Goal: Task Accomplishment & Management: Manage account settings

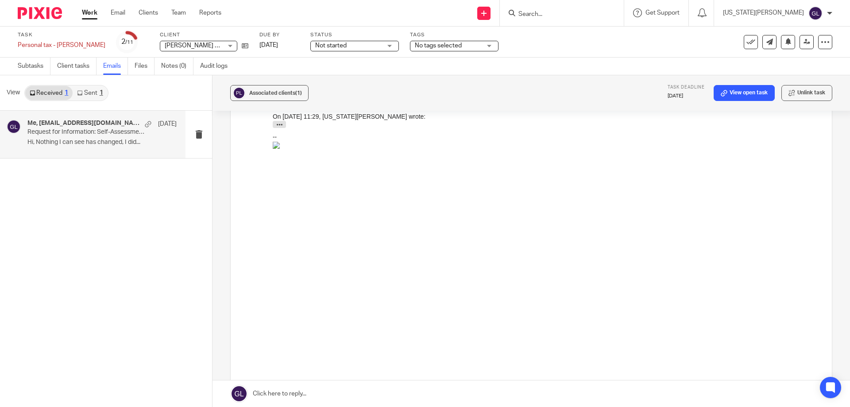
scroll to position [266, 0]
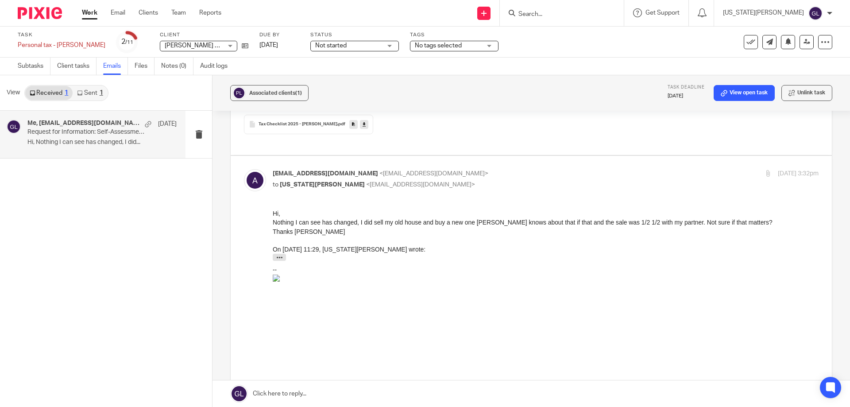
click at [741, 219] on p "Nothing I can see has changed, I did sell my old house and buy a new one Damon …" at bounding box center [546, 221] width 546 height 9
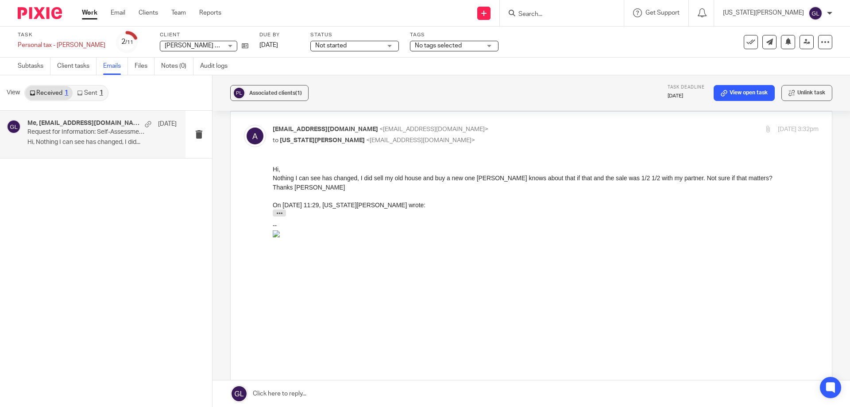
drag, startPoint x: 727, startPoint y: 210, endPoint x: 531, endPoint y: 220, distance: 196.4
click at [531, 220] on div "Dear Peter, I hope you are well! We wanted to touch base and kindly ask for you…" at bounding box center [546, 215] width 546 height 12
click at [445, 139] on p "to Georgia Laden <switchaccst@gmail.com>" at bounding box center [455, 140] width 364 height 9
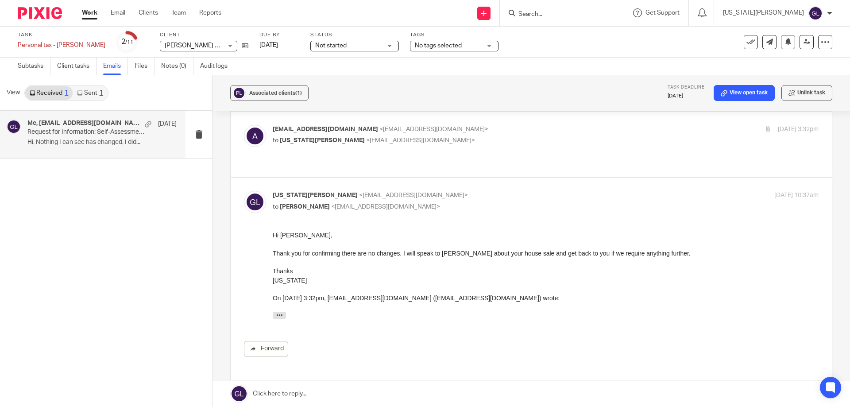
click at [445, 139] on p "to Georgia Laden <switchaccst@gmail.com>" at bounding box center [455, 140] width 364 height 9
drag, startPoint x: 279, startPoint y: 155, endPoint x: 273, endPoint y: 155, distance: 6.6
click at [279, 155] on label at bounding box center [531, 144] width 601 height 65
click at [244, 125] on input "checkbox" at bounding box center [243, 124] width 0 height 0
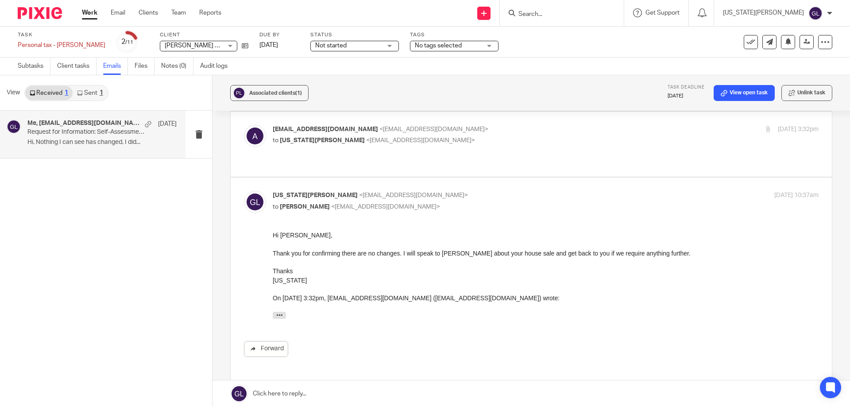
checkbox input "true"
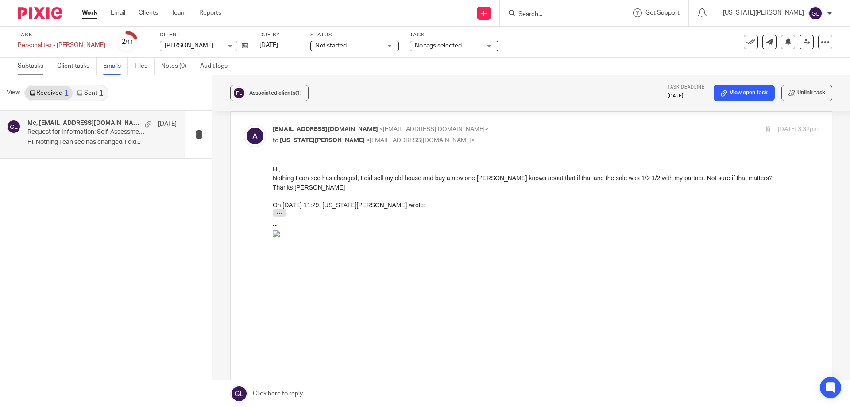
click at [37, 65] on link "Subtasks" at bounding box center [34, 66] width 33 height 17
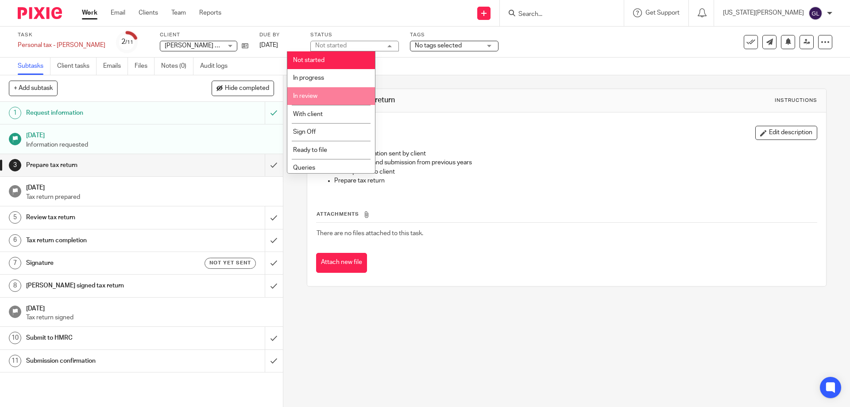
scroll to position [39, 0]
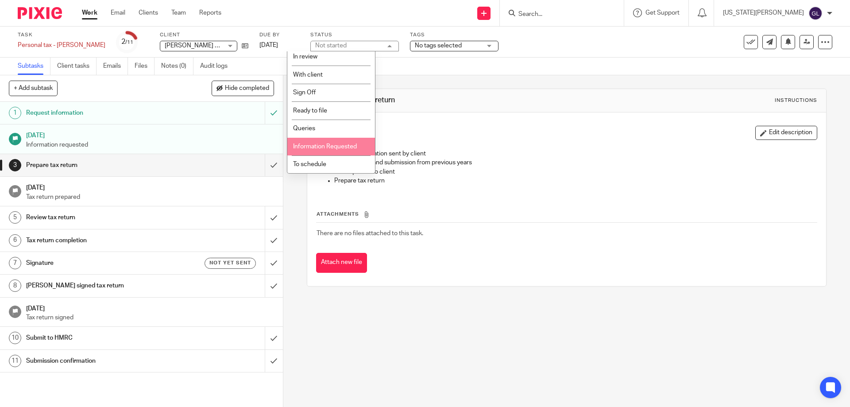
click at [344, 147] on span "Information Requested" at bounding box center [325, 146] width 64 height 6
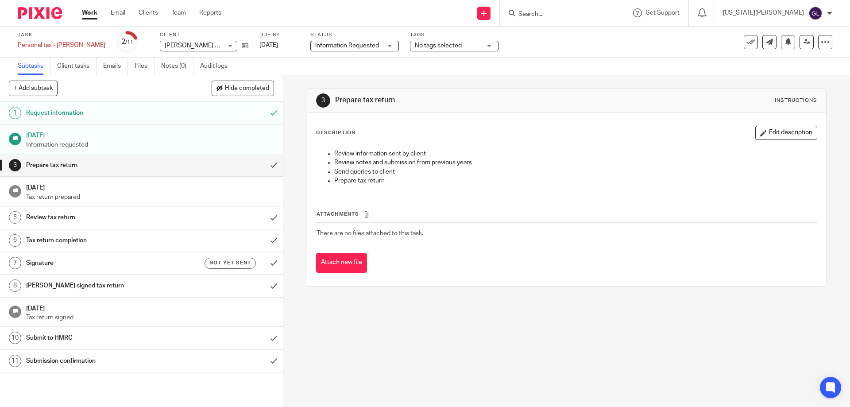
click at [419, 47] on span "No tags selected" at bounding box center [438, 45] width 47 height 6
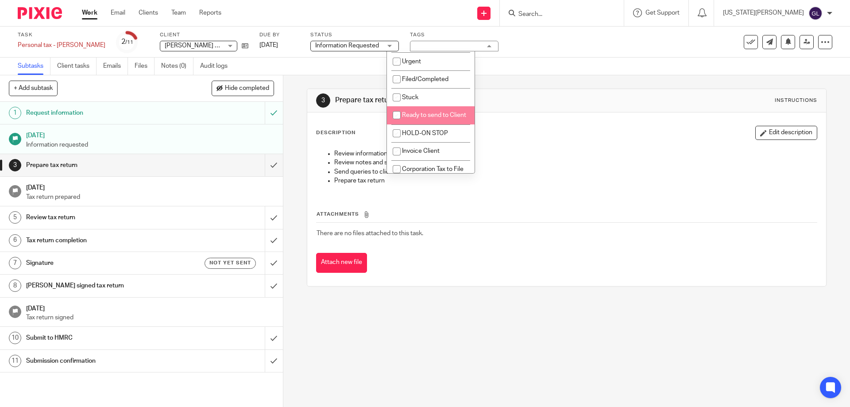
scroll to position [8, 0]
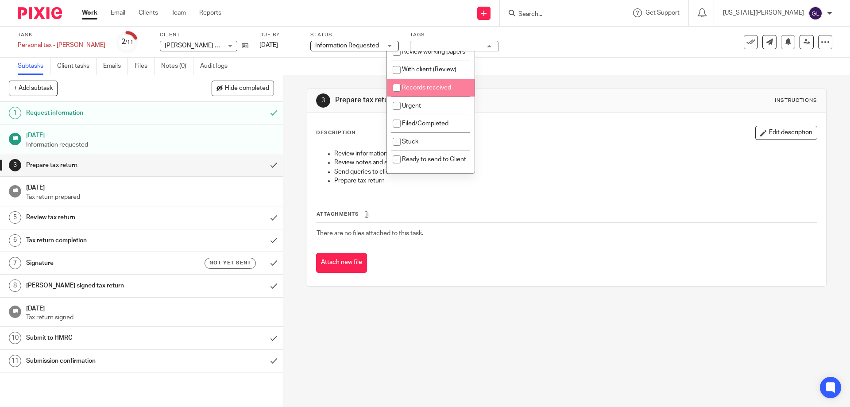
click at [439, 97] on li "Records received" at bounding box center [431, 88] width 88 height 18
checkbox input "true"
click at [544, 58] on div "Subtasks Client tasks Emails Files Notes (0) Audit logs" at bounding box center [425, 67] width 850 height 18
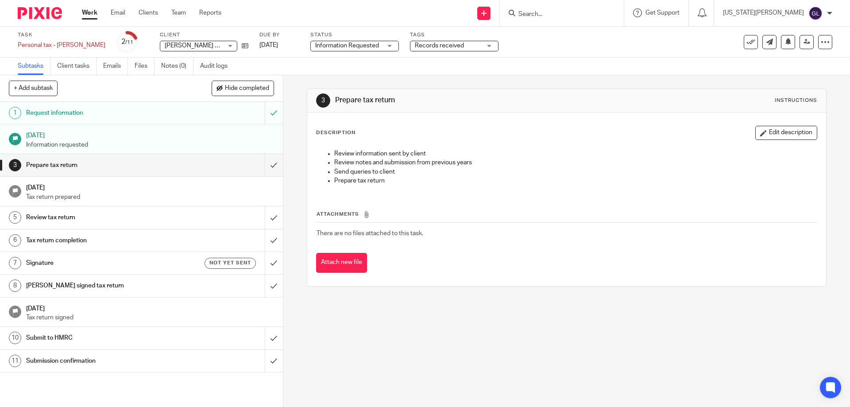
click at [94, 11] on link "Work" at bounding box center [89, 12] width 15 height 9
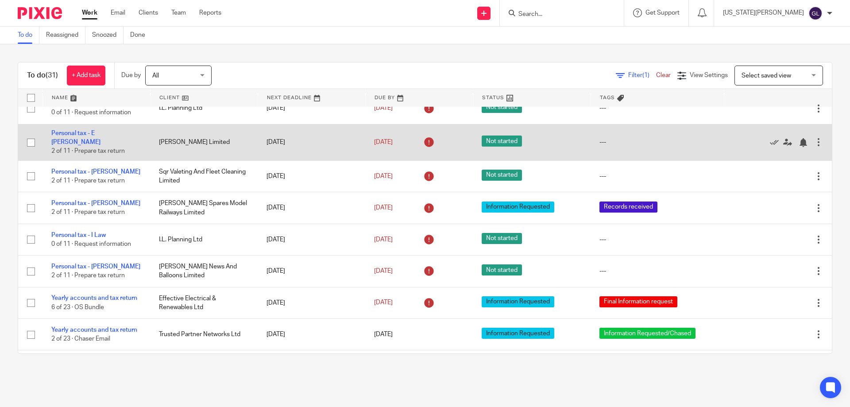
scroll to position [576, 0]
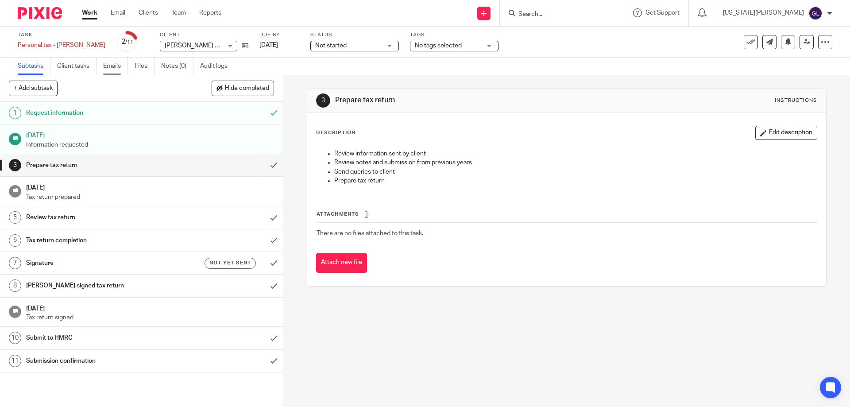
click at [116, 71] on link "Emails" at bounding box center [115, 66] width 25 height 17
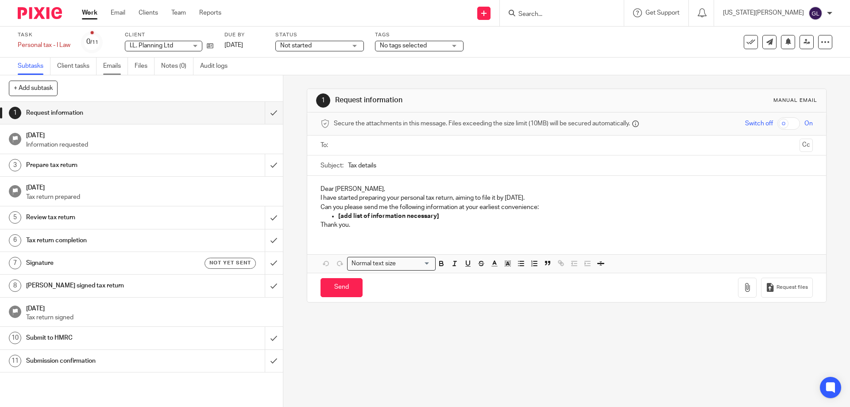
click at [115, 66] on link "Emails" at bounding box center [115, 66] width 25 height 17
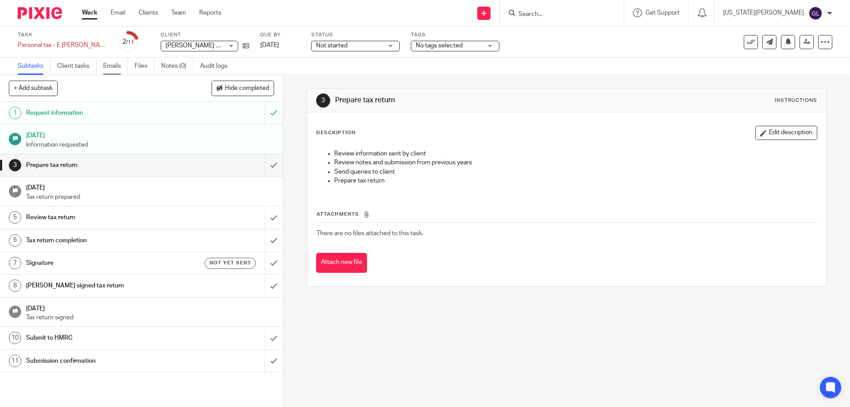
click at [121, 68] on link "Emails" at bounding box center [115, 66] width 25 height 17
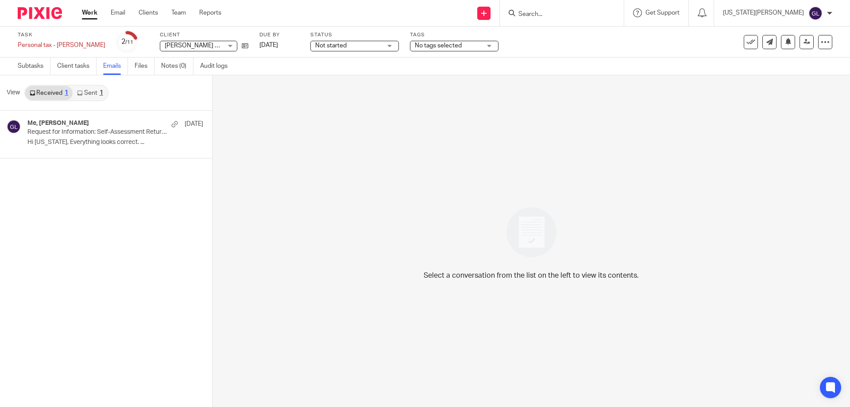
click at [95, 98] on link "Sent 1" at bounding box center [90, 93] width 35 height 14
click at [47, 97] on link "Received 1" at bounding box center [48, 93] width 47 height 14
click at [71, 123] on h4 "Me, jeff richardson" at bounding box center [58, 124] width 62 height 8
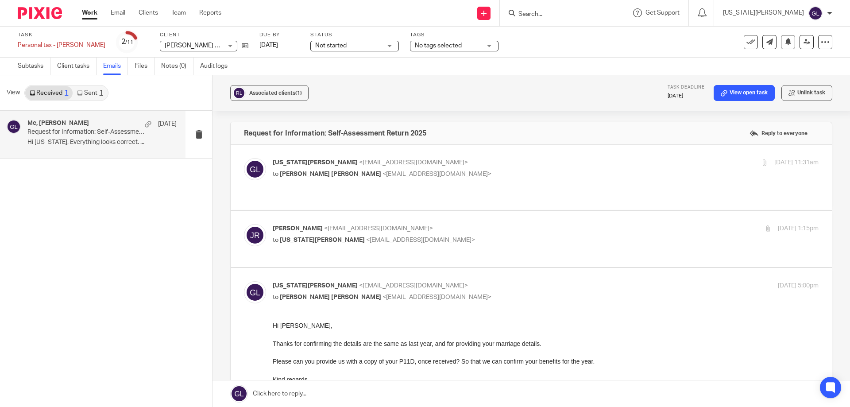
click at [449, 240] on label at bounding box center [531, 239] width 601 height 56
click at [244, 224] on input "checkbox" at bounding box center [243, 224] width 0 height 0
checkbox input "true"
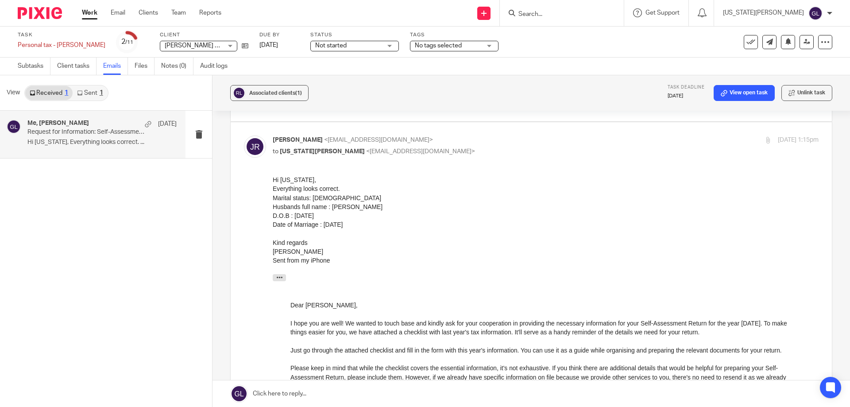
scroll to position [221, 0]
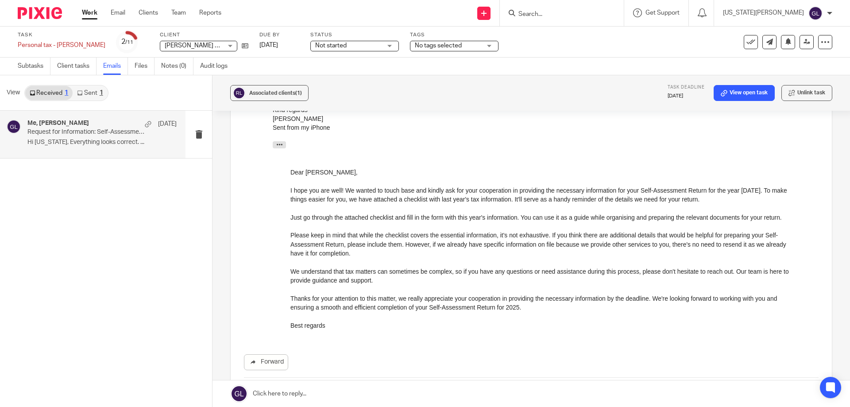
drag, startPoint x: 329, startPoint y: 219, endPoint x: 335, endPoint y: 219, distance: 5.3
click at [330, 219] on p "Just go through the attached checklist and fill in the form with this year's in…" at bounding box center [545, 217] width 510 height 9
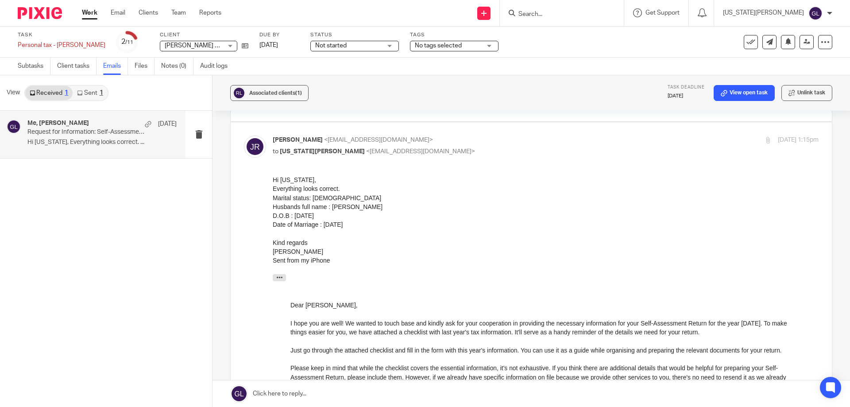
scroll to position [44, 0]
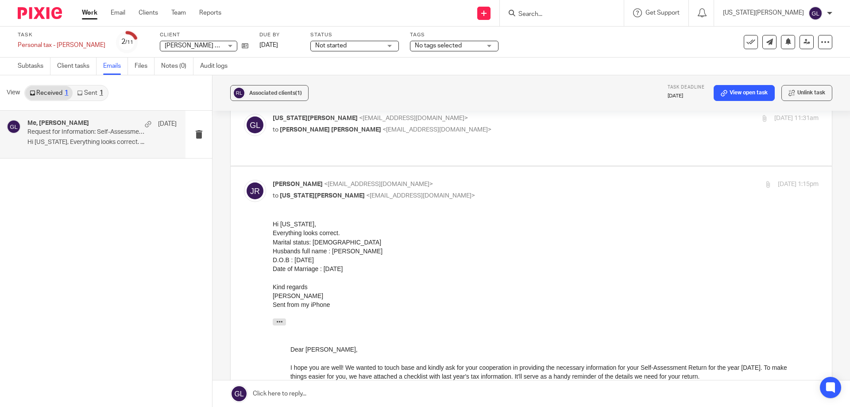
click at [357, 43] on span "Not started" at bounding box center [348, 45] width 66 height 9
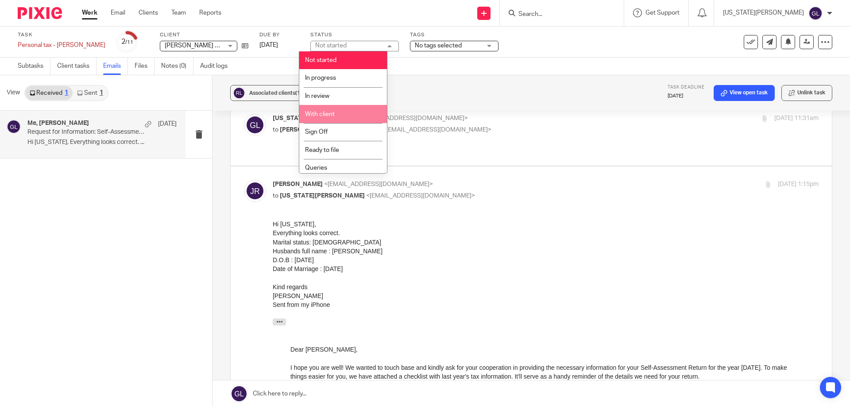
scroll to position [39, 0]
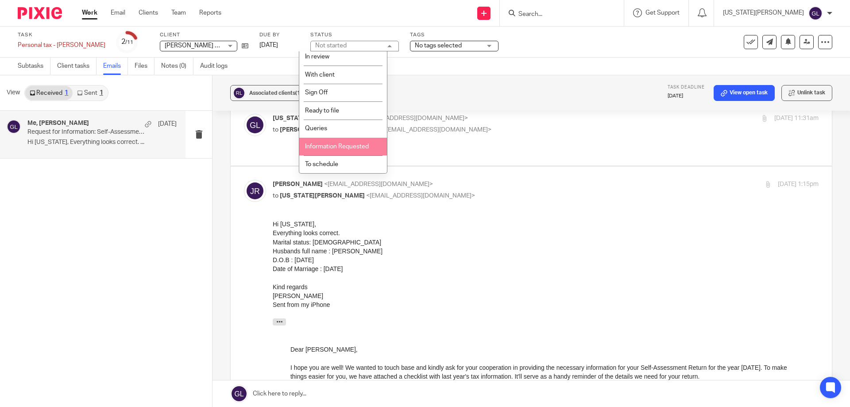
click at [357, 143] on li "Information Requested" at bounding box center [343, 147] width 88 height 18
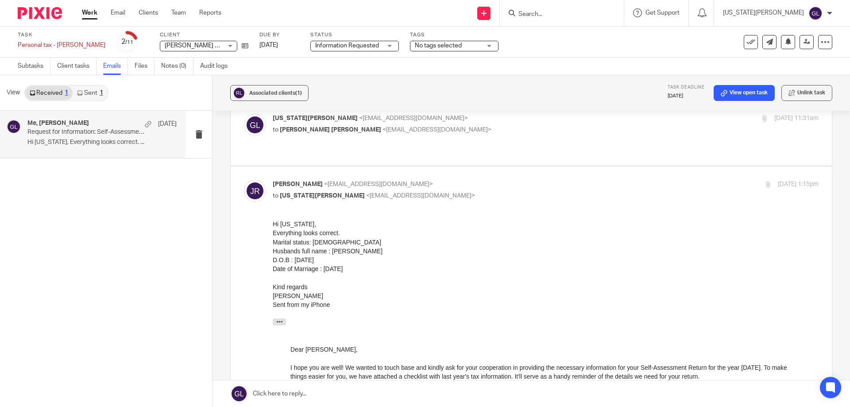
click at [419, 45] on span "No tags selected" at bounding box center [438, 45] width 47 height 6
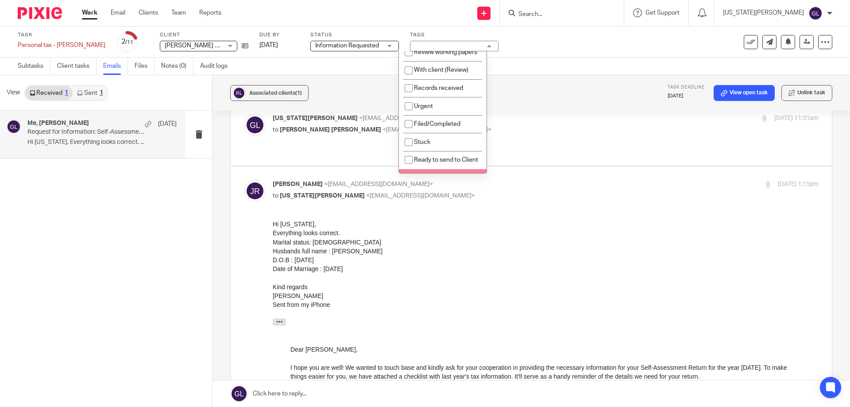
scroll to position [0, 0]
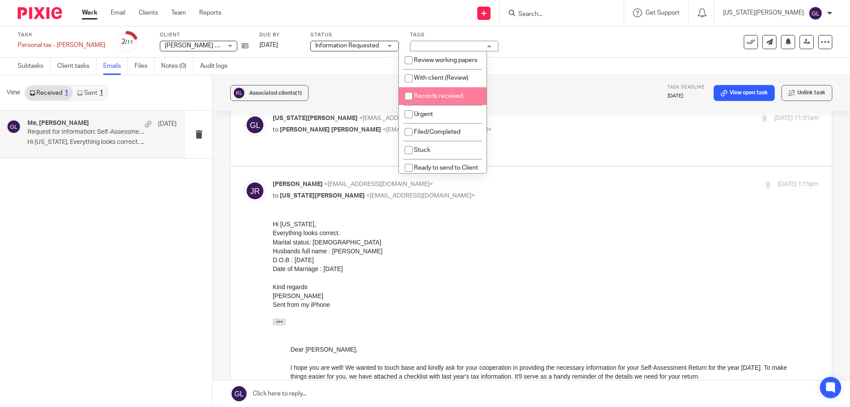
click at [441, 100] on li "Records received" at bounding box center [443, 96] width 88 height 18
checkbox input "true"
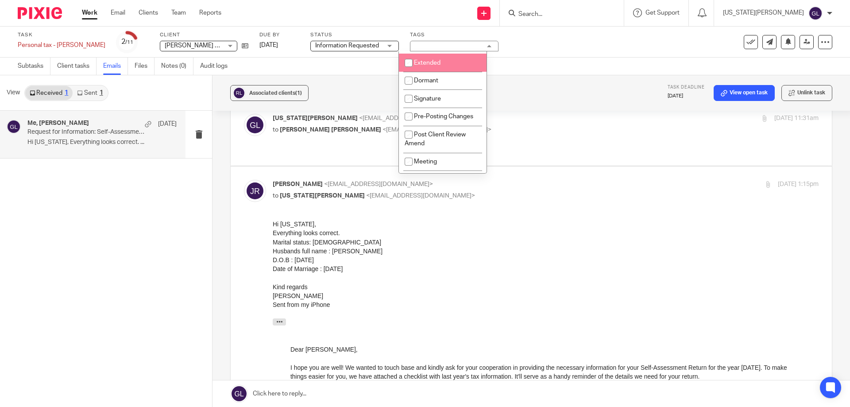
scroll to position [221, 0]
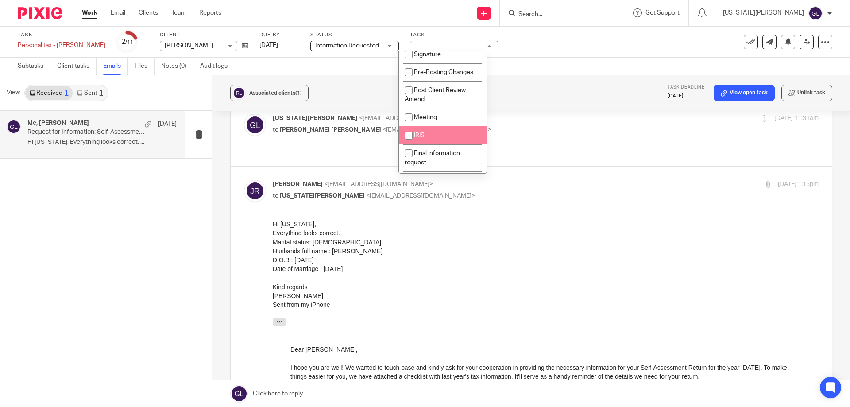
click at [453, 144] on li "IRIS" at bounding box center [443, 135] width 88 height 18
checkbox input "true"
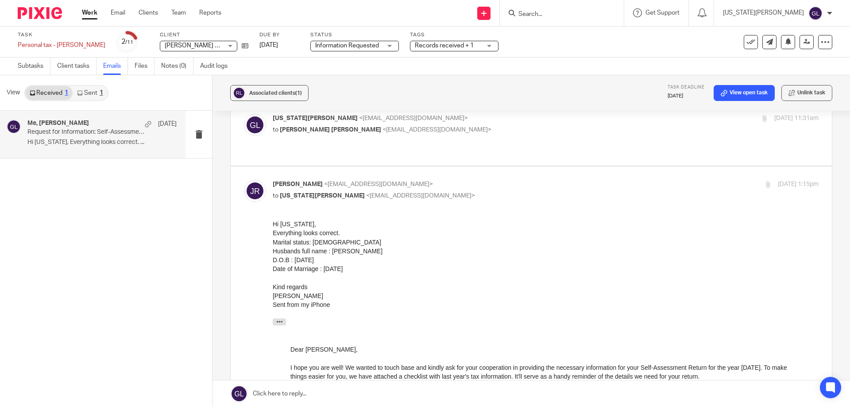
click at [378, 71] on div "Subtasks Client tasks Emails Files Notes (0) Audit logs" at bounding box center [425, 67] width 850 height 18
click at [363, 46] on span "Information Requested" at bounding box center [347, 45] width 64 height 6
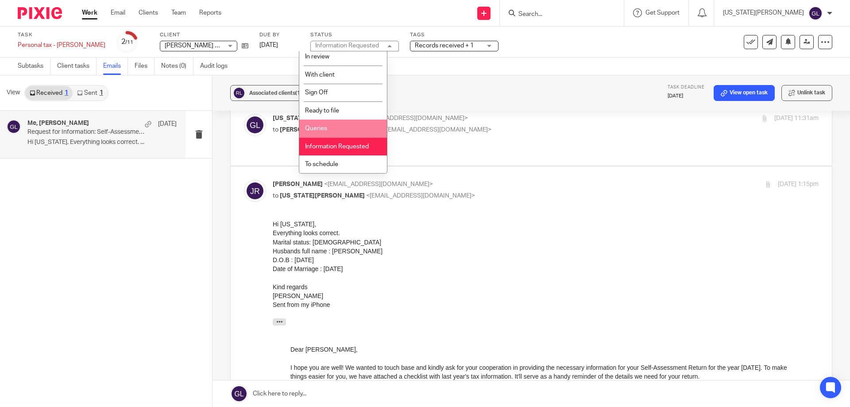
scroll to position [0, 0]
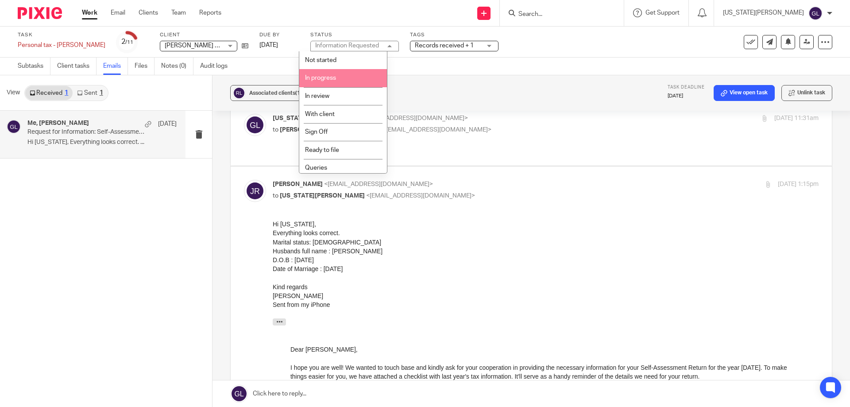
click at [328, 77] on span "In progress" at bounding box center [320, 78] width 31 height 6
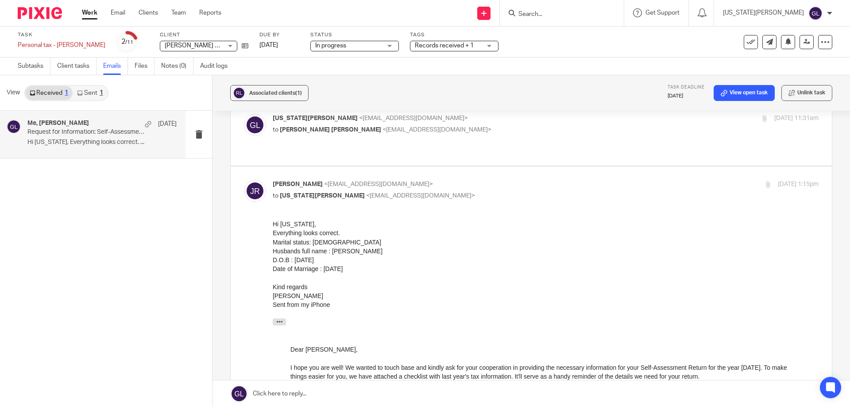
click at [356, 47] on span "In progress" at bounding box center [348, 45] width 66 height 9
click at [426, 44] on span "Records received + 1" at bounding box center [444, 45] width 59 height 6
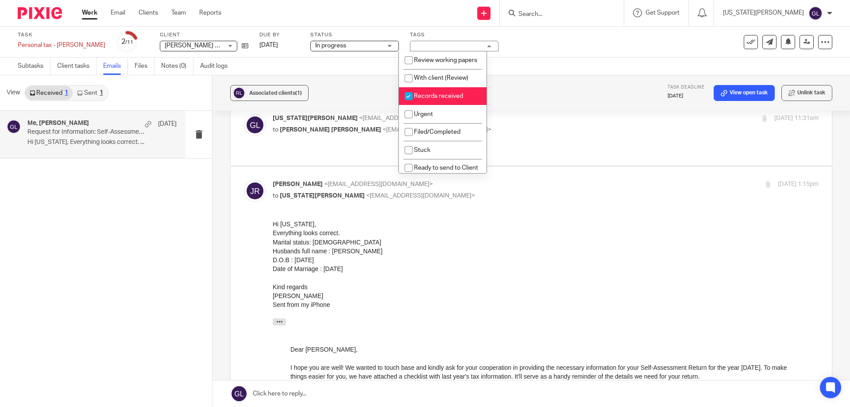
click at [440, 105] on li "Records received" at bounding box center [443, 96] width 88 height 18
checkbox input "false"
click at [531, 61] on div "Subtasks Client tasks Emails Files Notes (0) Audit logs" at bounding box center [425, 67] width 850 height 18
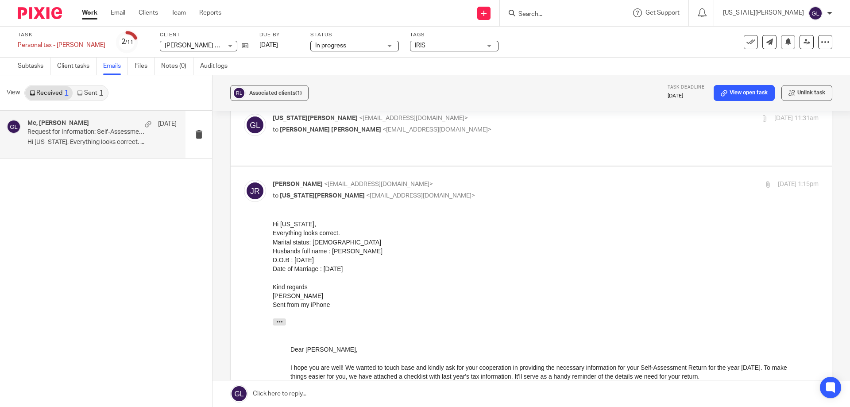
click at [87, 12] on link "Work" at bounding box center [89, 12] width 15 height 9
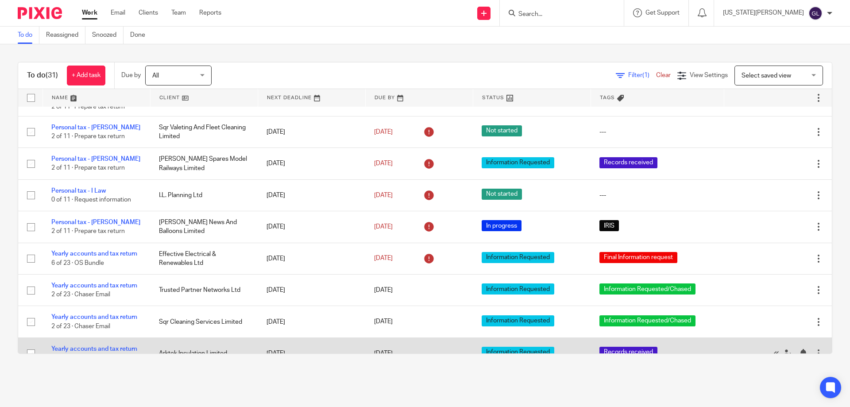
scroll to position [708, 0]
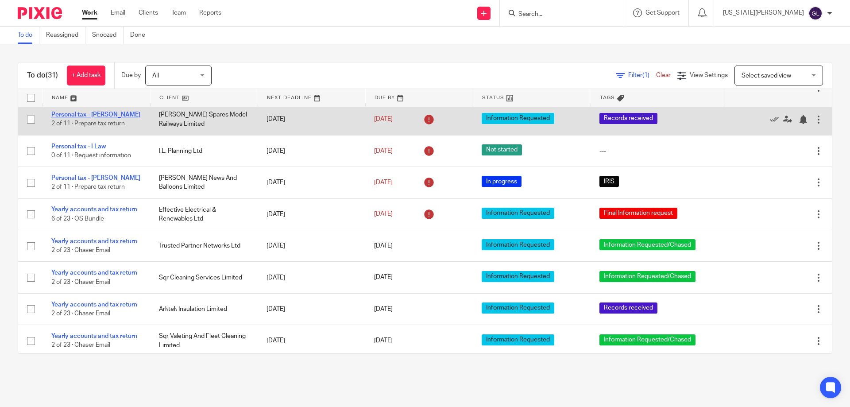
click at [88, 118] on link "Personal tax - [PERSON_NAME]" at bounding box center [95, 115] width 89 height 6
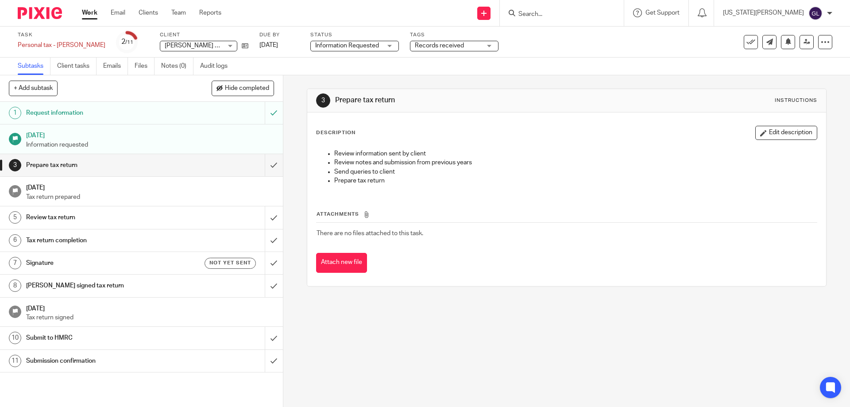
click at [347, 42] on span "Information Requested" at bounding box center [347, 45] width 64 height 6
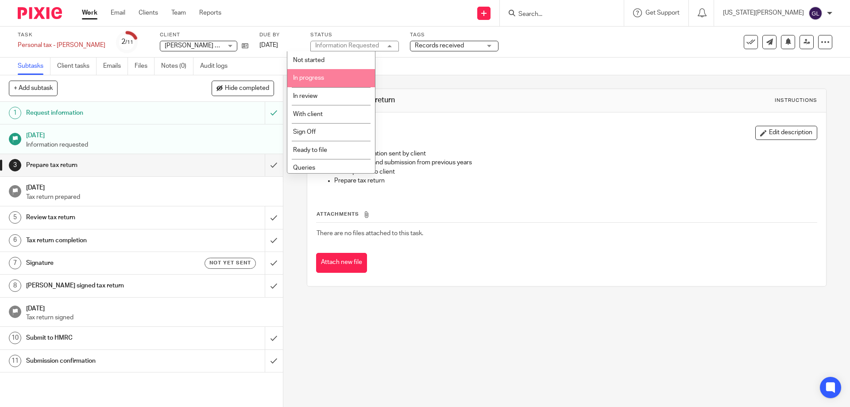
click at [329, 78] on li "In progress" at bounding box center [331, 78] width 88 height 18
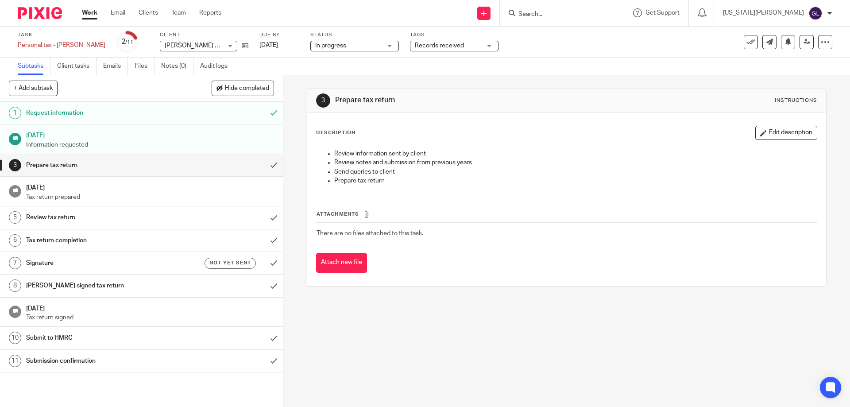
click at [428, 49] on span "Records received" at bounding box center [448, 45] width 66 height 9
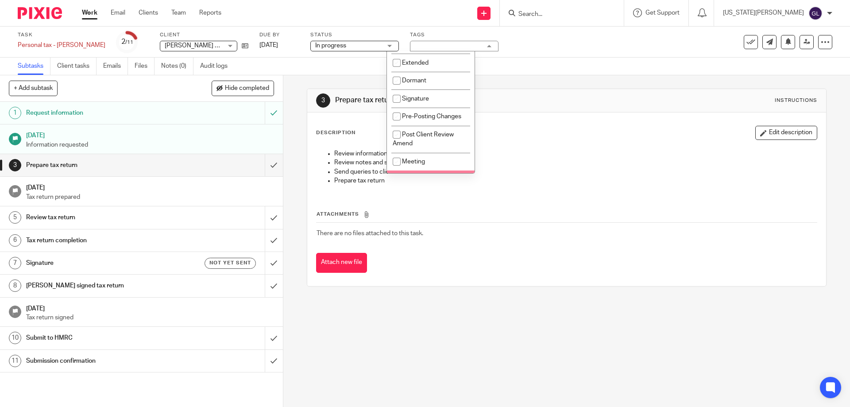
scroll to position [266, 0]
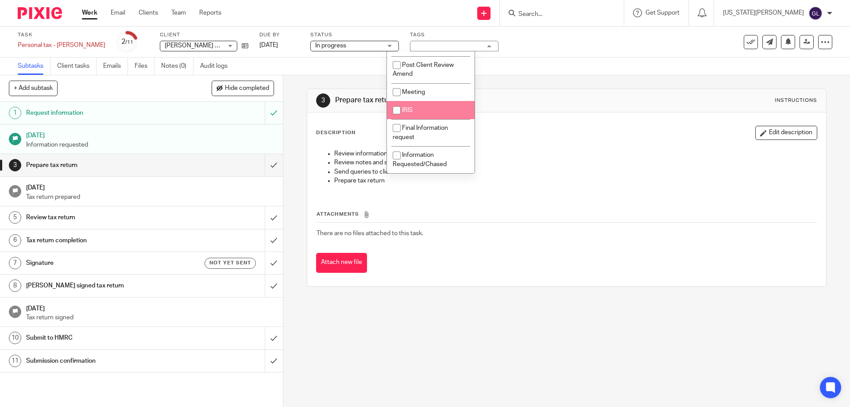
click at [429, 117] on li "IRIS" at bounding box center [431, 110] width 88 height 18
checkbox input "true"
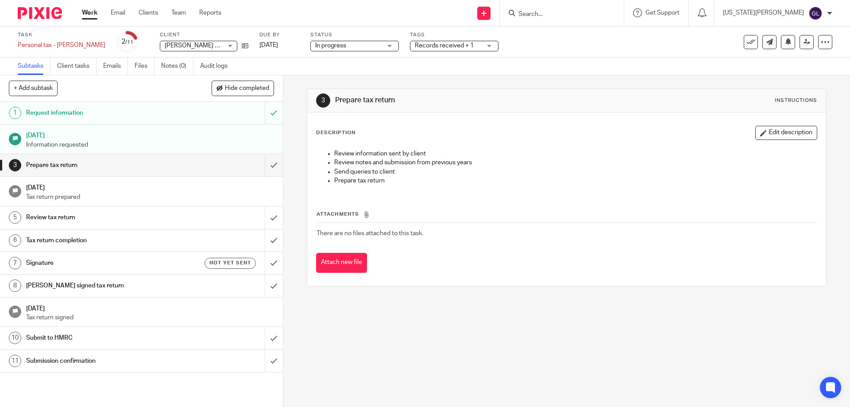
click at [512, 71] on div "Subtasks Client tasks Emails Files Notes (0) Audit logs" at bounding box center [425, 67] width 850 height 18
click at [91, 15] on link "Work" at bounding box center [89, 12] width 15 height 9
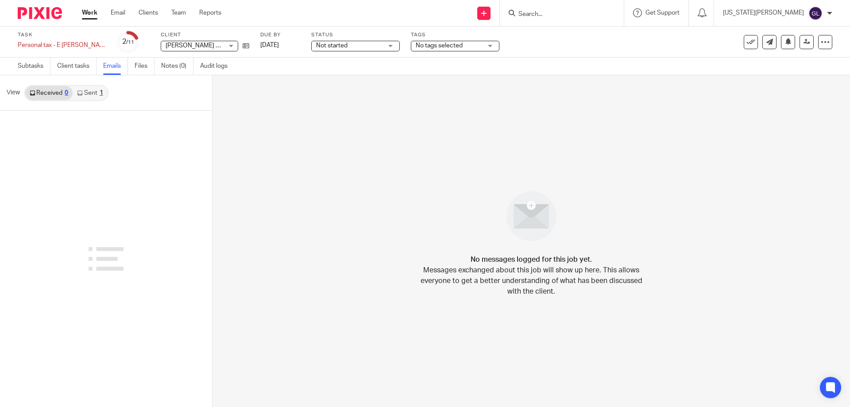
click at [86, 100] on link "Sent 1" at bounding box center [90, 93] width 35 height 14
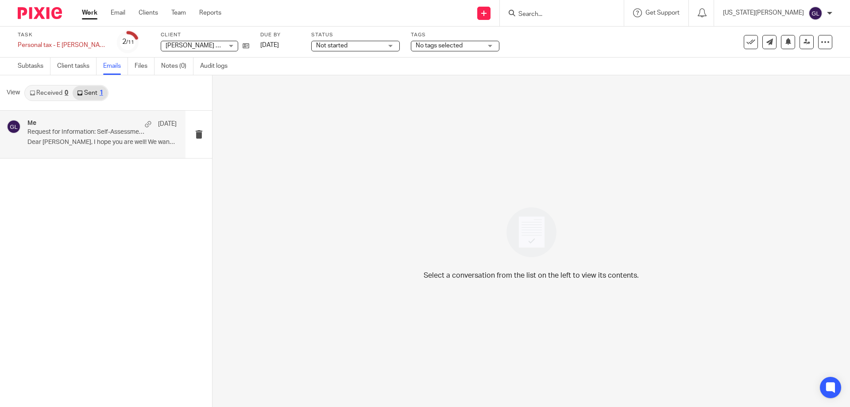
click at [114, 144] on p "Dear Edward, I hope you are well! We wanted..." at bounding box center [101, 143] width 149 height 8
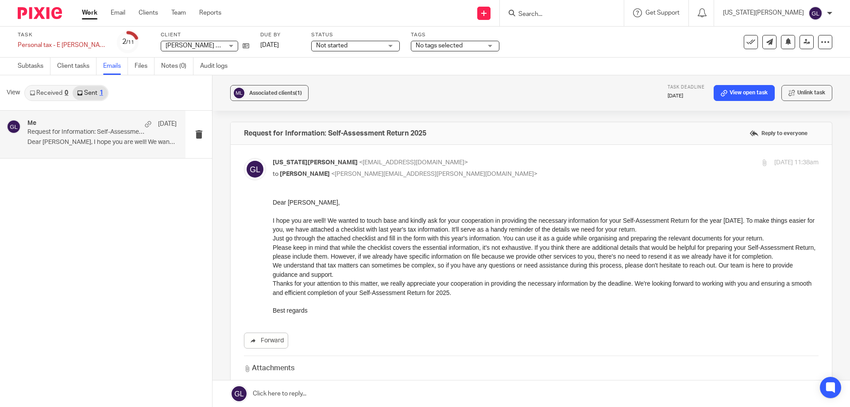
scroll to position [129, 0]
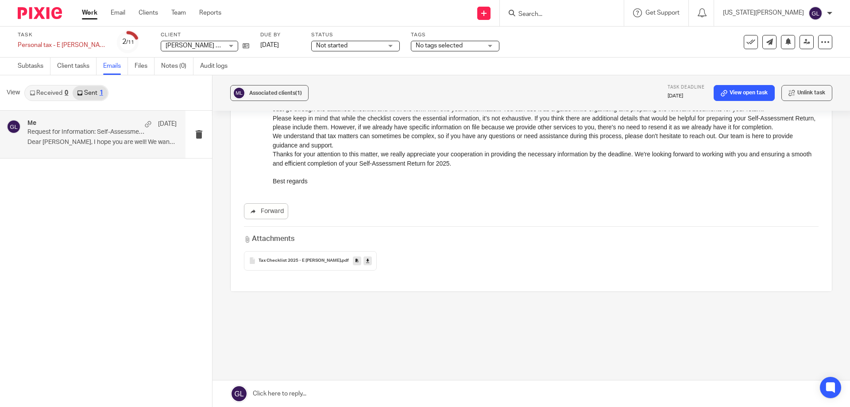
click at [366, 261] on icon at bounding box center [367, 260] width 3 height 7
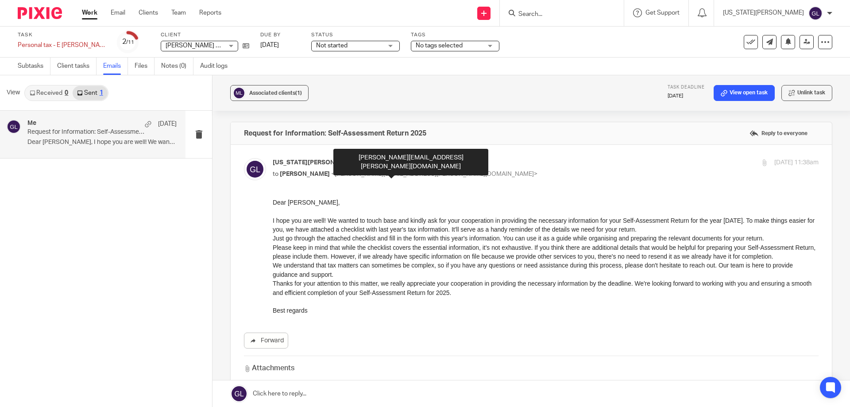
drag, startPoint x: 356, startPoint y: 175, endPoint x: 525, endPoint y: 151, distance: 170.9
click at [552, 136] on div "Request for Information: Self-Assessment Return 2025 Reply to everyone" at bounding box center [531, 133] width 601 height 22
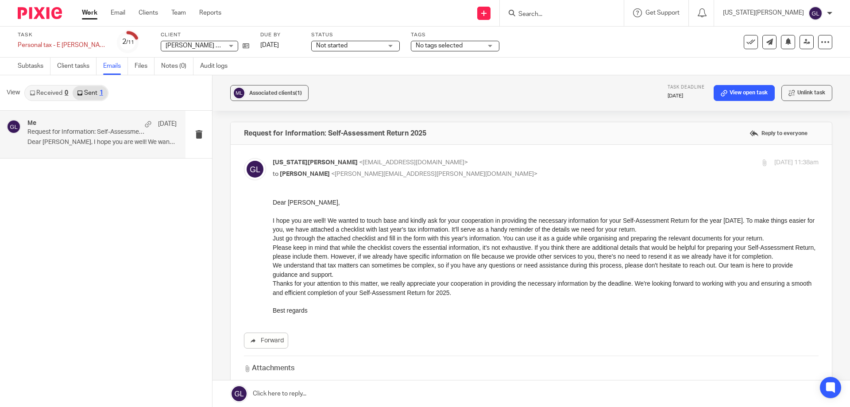
click at [396, 174] on span "<edward.mcculloch@hardinggreen.com>" at bounding box center [434, 174] width 206 height 6
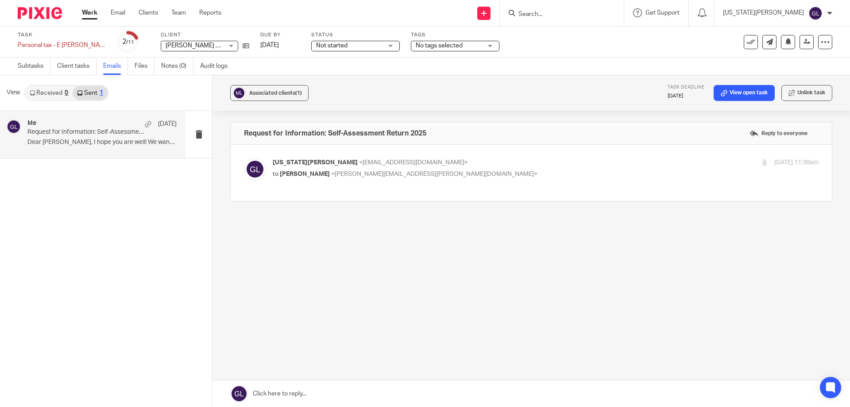
drag, startPoint x: 439, startPoint y: 174, endPoint x: 515, endPoint y: 166, distance: 77.0
click at [515, 166] on p "Georgia Laden <switchaccst@gmail.com>" at bounding box center [455, 162] width 364 height 9
checkbox input "true"
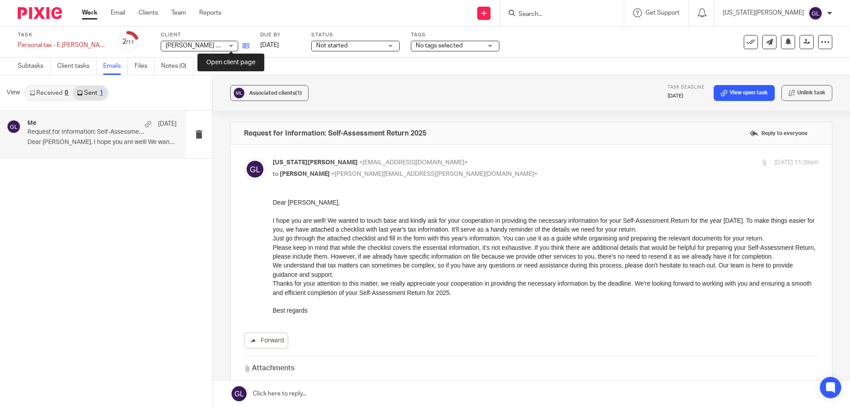
click at [243, 46] on icon at bounding box center [246, 45] width 7 height 7
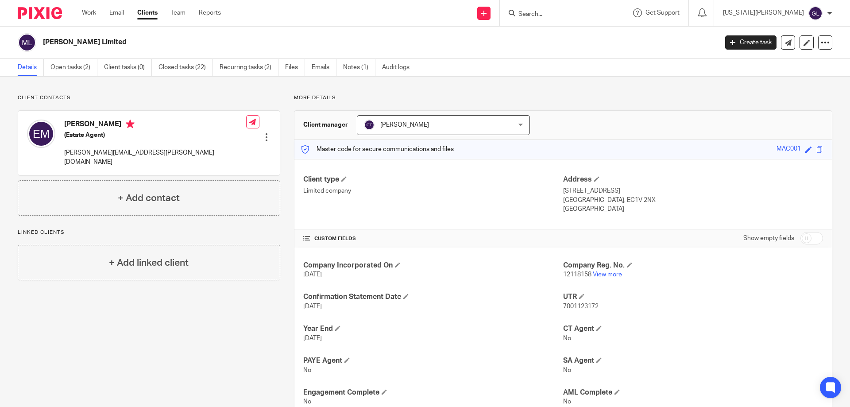
click at [161, 151] on p "[PERSON_NAME][EMAIL_ADDRESS][PERSON_NAME][DOMAIN_NAME]" at bounding box center [155, 157] width 182 height 18
drag, startPoint x: 170, startPoint y: 153, endPoint x: 63, endPoint y: 158, distance: 106.8
click at [63, 158] on div "[PERSON_NAME] (Estate Agent) [PERSON_NAME][EMAIL_ADDRESS][PERSON_NAME][DOMAIN_N…" at bounding box center [136, 143] width 219 height 56
copy p "[PERSON_NAME][EMAIL_ADDRESS][PERSON_NAME][DOMAIN_NAME]"
